Goal: Task Accomplishment & Management: Manage account settings

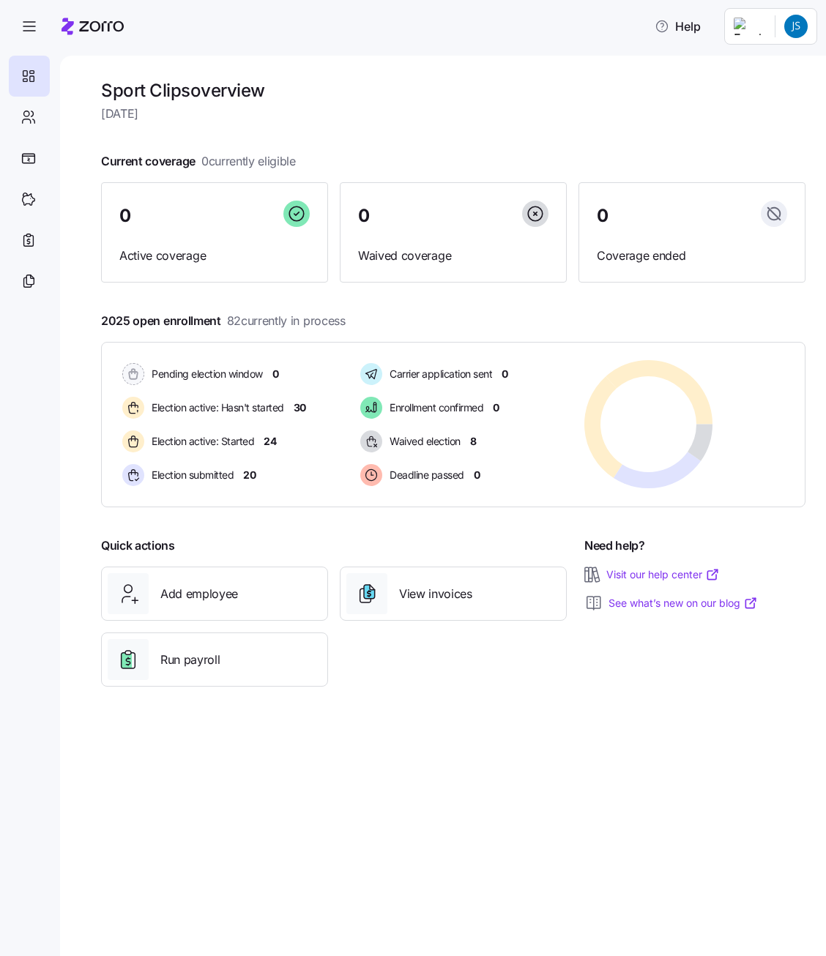
click at [784, 25] on html "Help Sport Clips overview [DATE] Current coverage 0 currently eligible 0 Active…" at bounding box center [413, 474] width 826 height 948
click at [778, 65] on div "Personal view" at bounding box center [752, 66] width 86 height 16
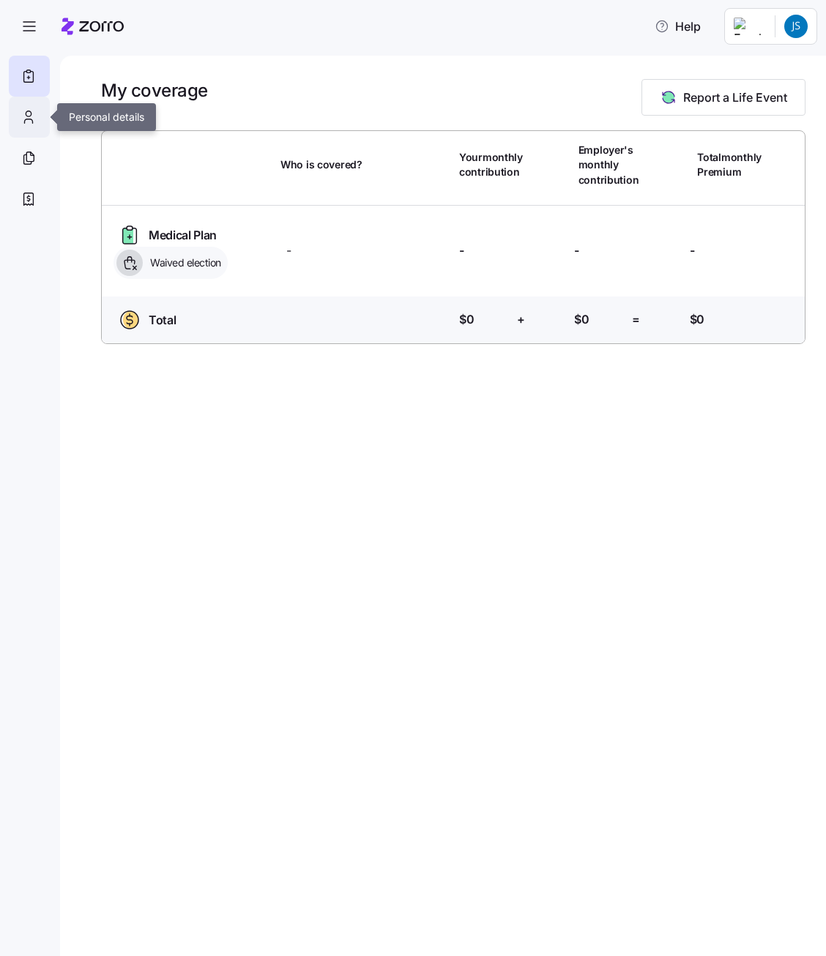
click at [31, 112] on icon at bounding box center [28, 113] width 5 height 5
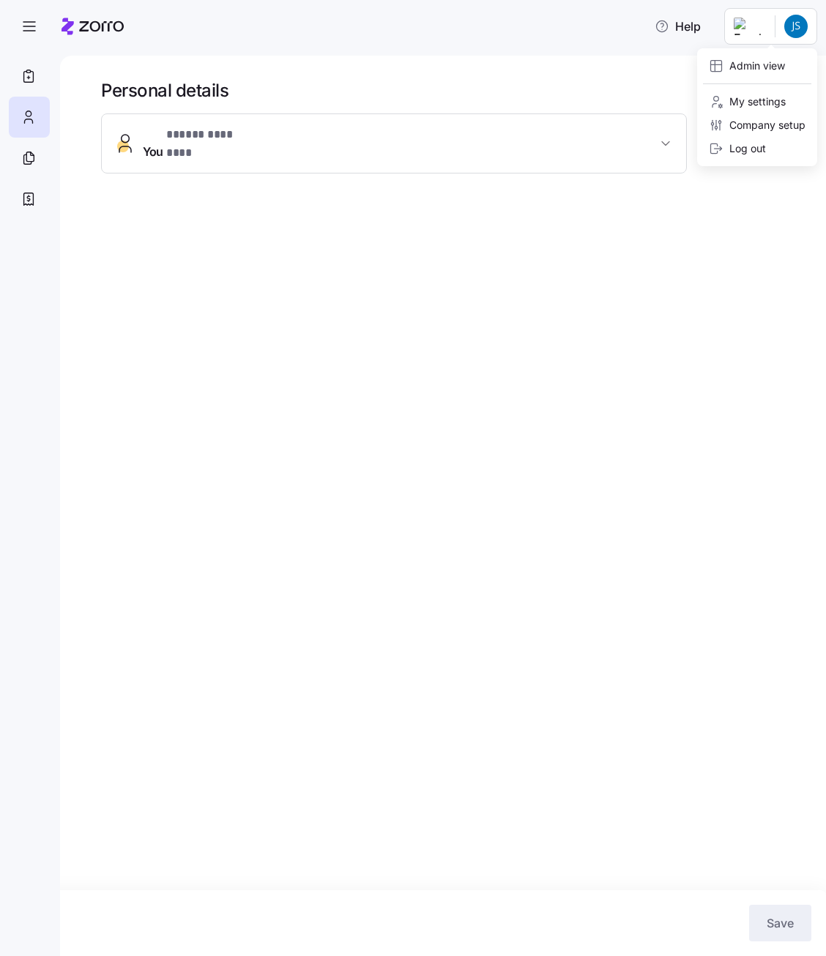
click at [784, 26] on html "**********" at bounding box center [413, 474] width 826 height 948
click at [772, 124] on div "Company setup" at bounding box center [757, 125] width 97 height 16
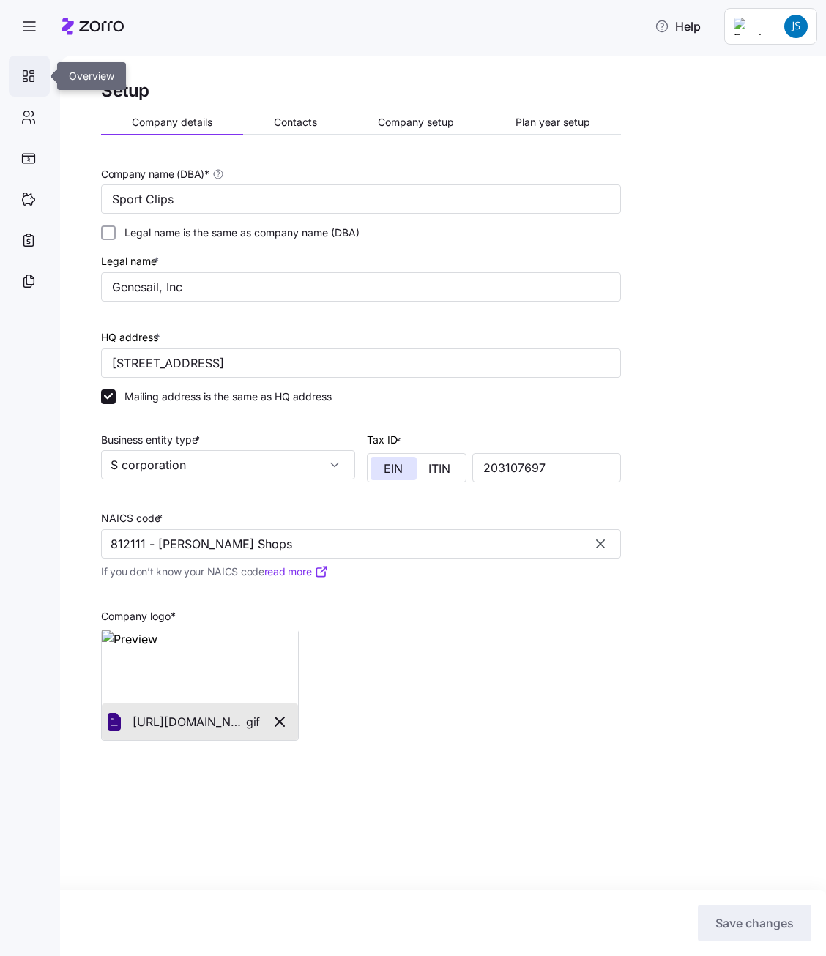
click at [33, 73] on icon at bounding box center [29, 76] width 16 height 18
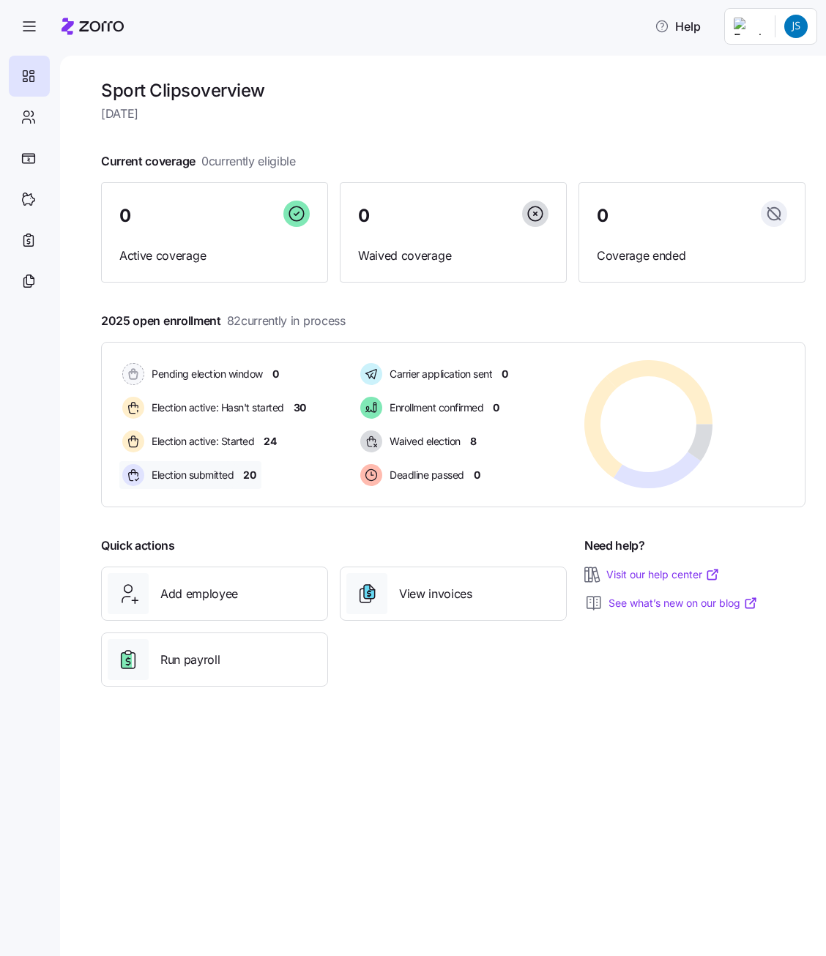
click at [242, 474] on div "Election submitted 20" at bounding box center [190, 475] width 142 height 28
